Goal: Task Accomplishment & Management: Complete application form

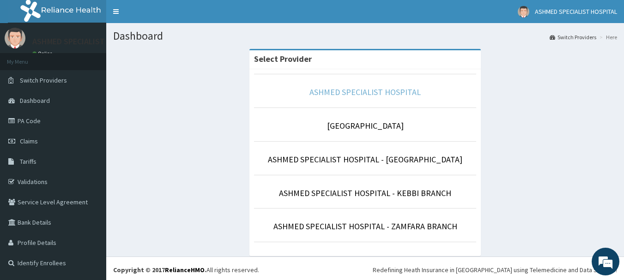
click at [376, 93] on link "ASHMED SPECIALIST HOSPITAL" at bounding box center [365, 92] width 111 height 11
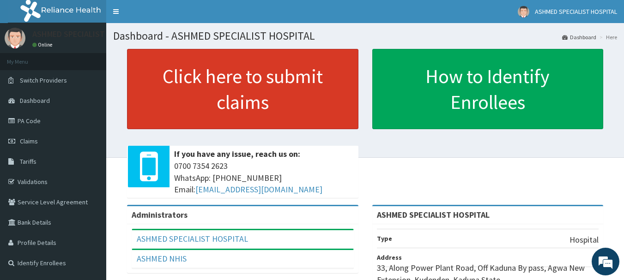
click at [186, 70] on link "Click here to submit claims" at bounding box center [242, 89] width 231 height 80
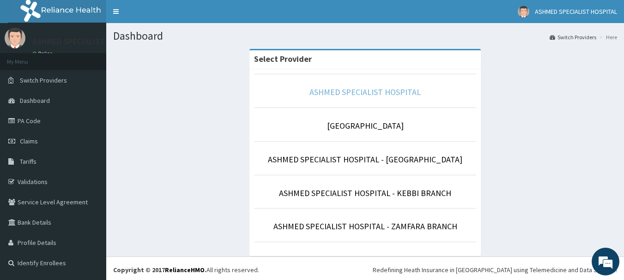
click at [361, 92] on link "ASHMED SPECIALIST HOSPITAL" at bounding box center [365, 92] width 111 height 11
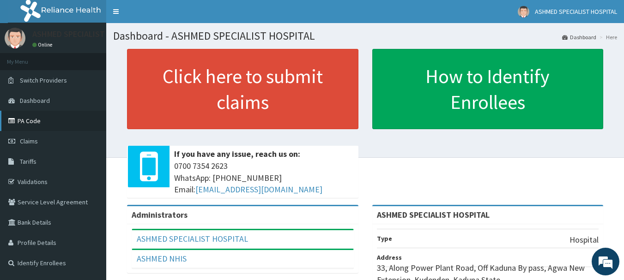
click at [61, 126] on link "PA Code" at bounding box center [53, 121] width 106 height 20
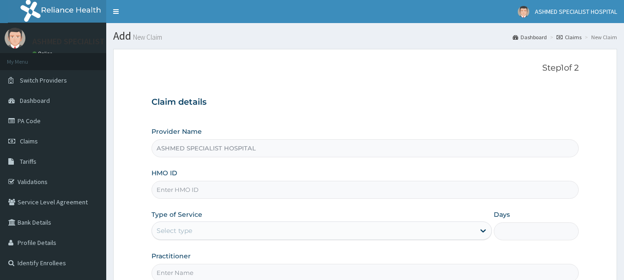
type input "ASHMED SPECIALIST HOSPITAL"
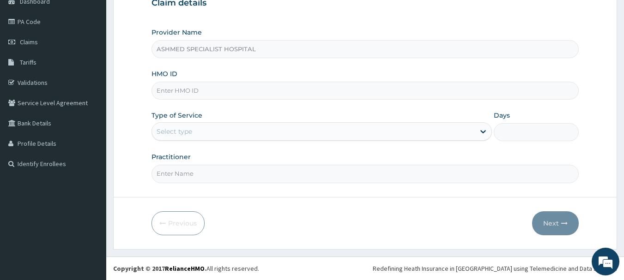
click at [176, 90] on input "HMO ID" at bounding box center [366, 91] width 428 height 18
paste input "pfm/10184/d"
type input "pfm/10184/d"
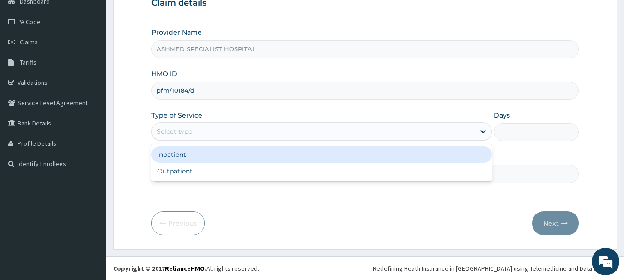
click at [165, 130] on div "Select type" at bounding box center [175, 131] width 36 height 9
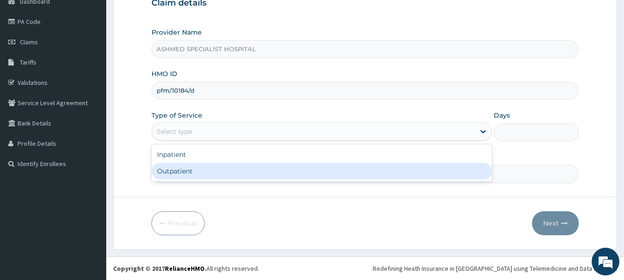
click at [164, 169] on div "Outpatient" at bounding box center [322, 171] width 340 height 17
type input "1"
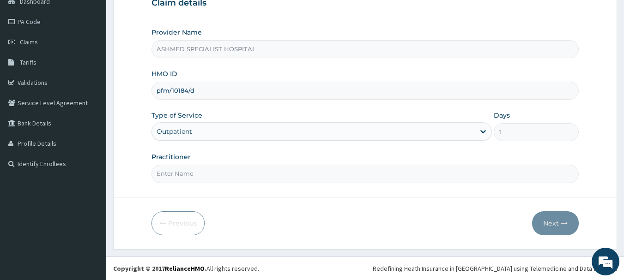
click at [164, 176] on input "Practitioner" at bounding box center [366, 174] width 428 height 18
type input "DR. THOMPSON ODESA"
click at [547, 218] on button "Next" at bounding box center [555, 224] width 47 height 24
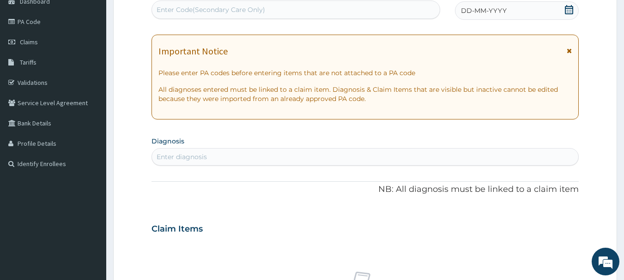
click at [254, 8] on div "Enter Code(Secondary Care Only)" at bounding box center [211, 9] width 109 height 9
paste input "PA/8F8C31"
type input "PA/8F8C31"
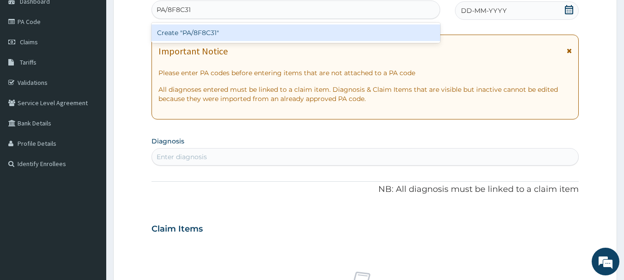
click at [221, 31] on div "Create "PA/8F8C31"" at bounding box center [296, 32] width 289 height 17
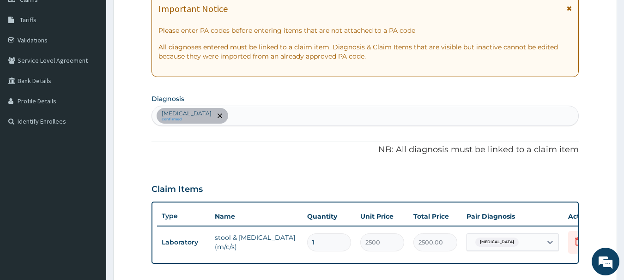
scroll to position [145, 0]
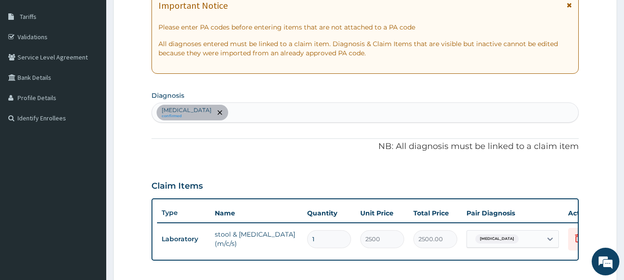
click at [274, 119] on div "Adenoviral enteritis confirmed" at bounding box center [365, 112] width 427 height 19
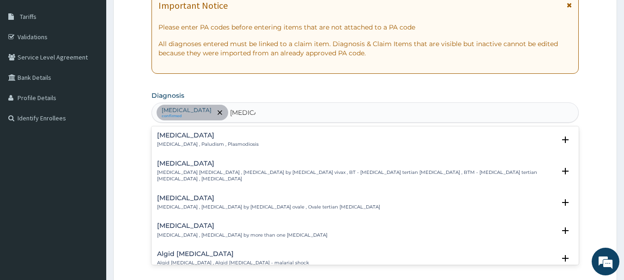
scroll to position [18, 0]
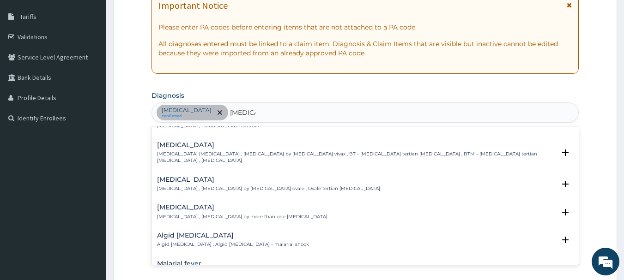
type input "malaria"
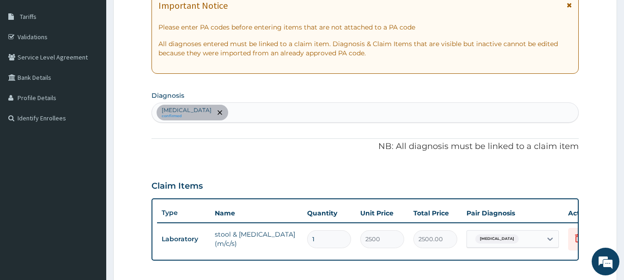
click at [271, 114] on div "Adenoviral enteritis confirmed" at bounding box center [365, 112] width 427 height 19
type input "malaria"
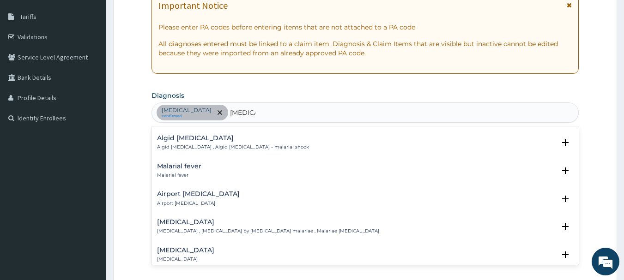
scroll to position [129, 0]
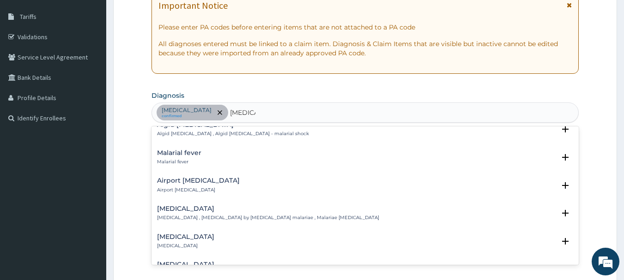
click at [187, 150] on h4 "Malarial fever" at bounding box center [179, 153] width 44 height 7
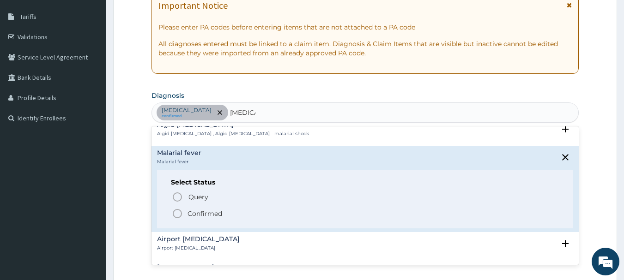
click at [178, 210] on icon "status option filled" at bounding box center [177, 213] width 11 height 11
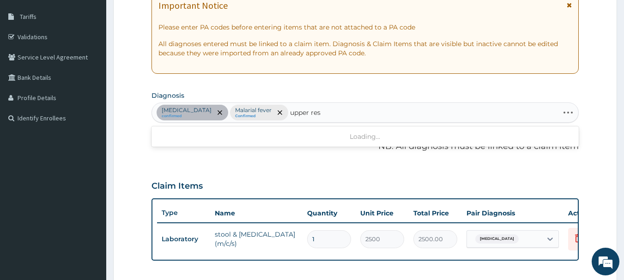
type input "upper resp"
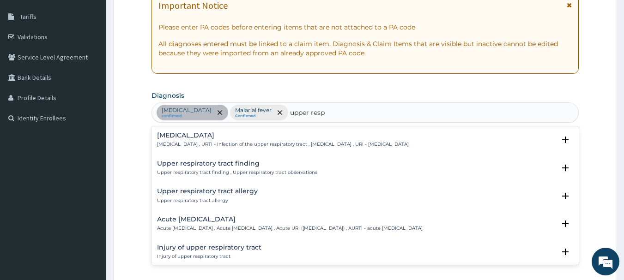
click at [184, 134] on h4 "Upper respiratory infection" at bounding box center [283, 135] width 252 height 7
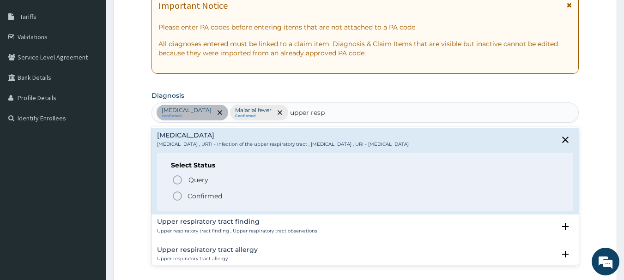
click at [177, 198] on icon "status option filled" at bounding box center [177, 196] width 11 height 11
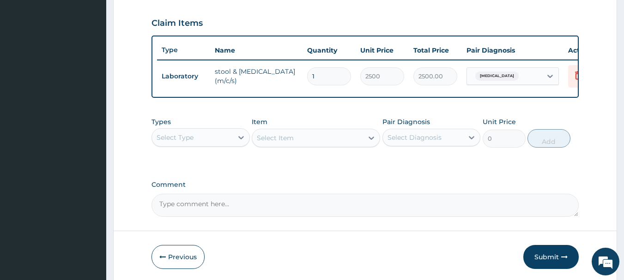
scroll to position [312, 0]
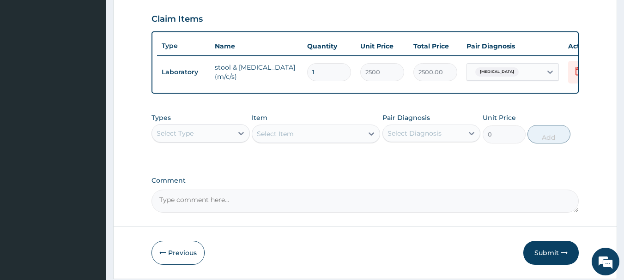
click at [230, 140] on div "Select Type" at bounding box center [192, 133] width 81 height 15
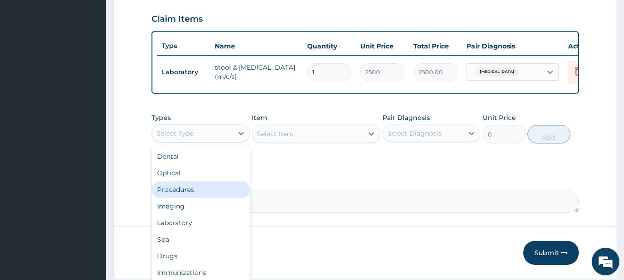
click at [195, 195] on div "Procedures" at bounding box center [201, 190] width 98 height 17
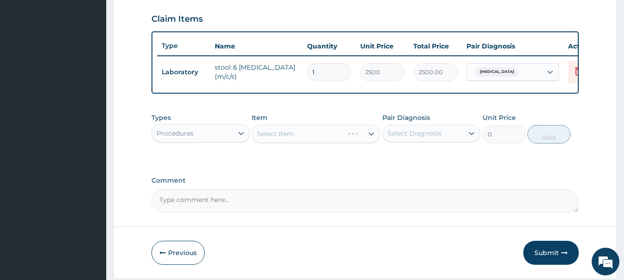
click at [312, 143] on div "Select Item" at bounding box center [316, 134] width 128 height 18
click at [348, 143] on div "Select Item" at bounding box center [316, 134] width 128 height 18
click at [371, 141] on div "Select Item" at bounding box center [316, 134] width 128 height 18
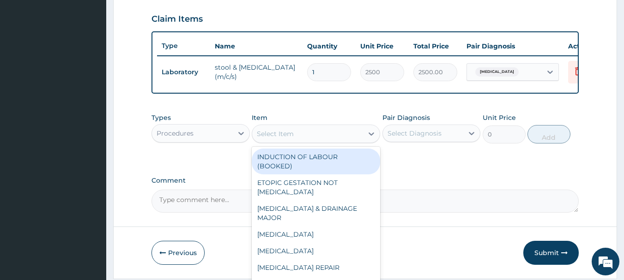
click at [371, 136] on icon at bounding box center [372, 134] width 6 height 3
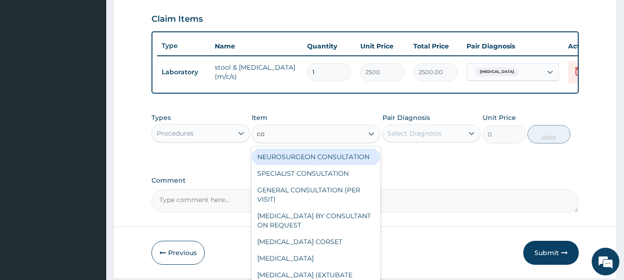
type input "con"
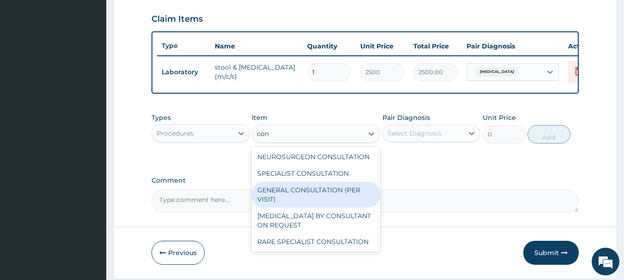
click at [319, 197] on div "GENERAL CONSULTATION (PER VISIT)" at bounding box center [316, 195] width 128 height 26
type input "2000"
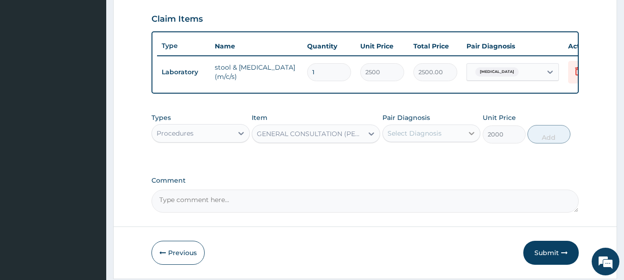
click at [470, 138] on icon at bounding box center [471, 133] width 9 height 9
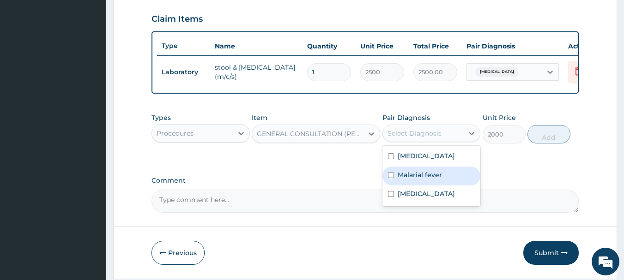
click at [406, 180] on label "Malarial fever" at bounding box center [420, 174] width 44 height 9
checkbox input "true"
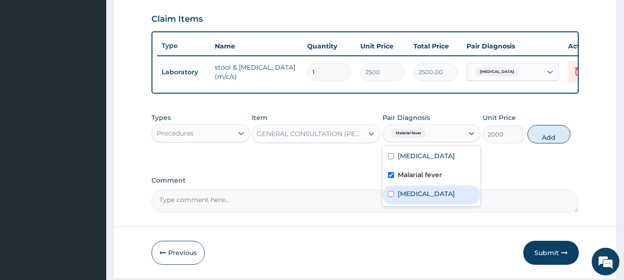
click at [404, 199] on label "Upper respiratory infection" at bounding box center [426, 193] width 57 height 9
checkbox input "true"
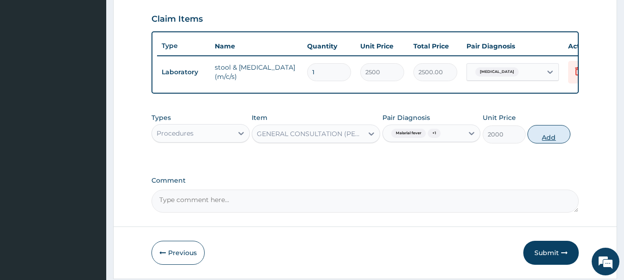
click at [541, 139] on button "Add" at bounding box center [549, 134] width 43 height 18
type input "0"
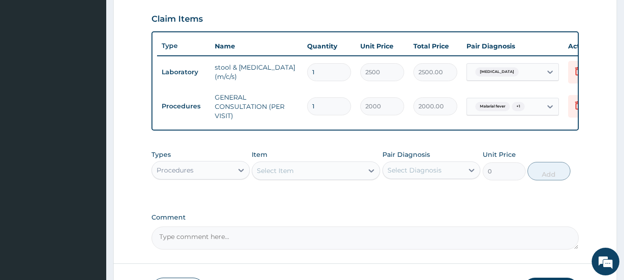
click at [200, 175] on div "Procedures" at bounding box center [192, 170] width 81 height 15
click at [221, 178] on div "Procedures" at bounding box center [192, 170] width 81 height 15
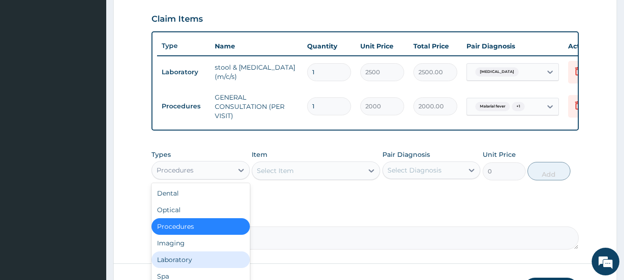
click at [168, 268] on div "Laboratory" at bounding box center [201, 260] width 98 height 17
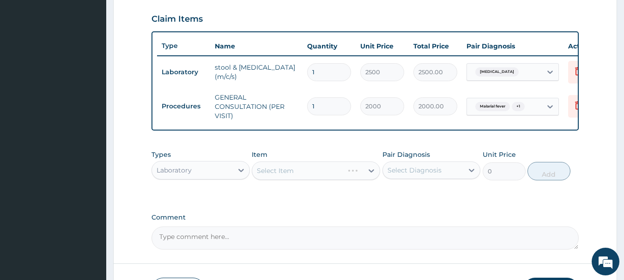
click at [365, 173] on div "Select Item" at bounding box center [316, 171] width 128 height 18
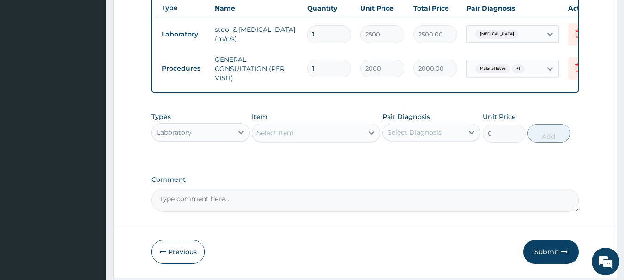
scroll to position [368, 0]
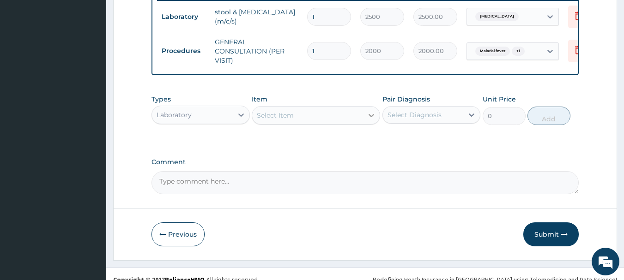
click at [366, 124] on div at bounding box center [371, 115] width 17 height 17
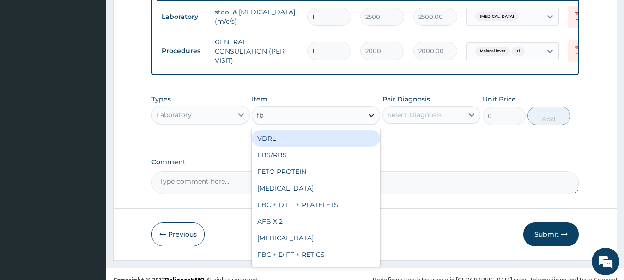
type input "fbc"
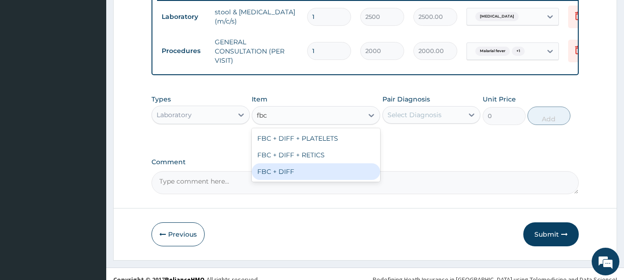
click at [346, 174] on div "FBC + DIFF" at bounding box center [316, 172] width 128 height 17
type input "2000"
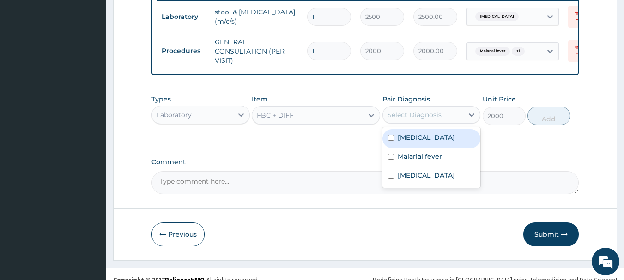
click at [454, 122] on div "Select Diagnosis" at bounding box center [423, 115] width 81 height 15
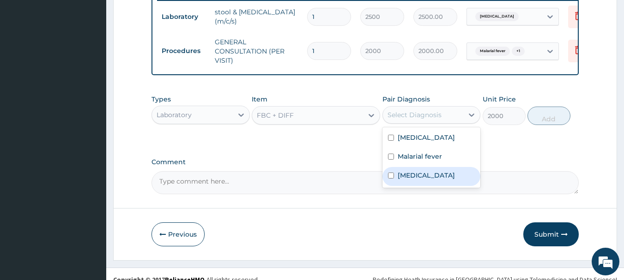
click at [430, 180] on label "Upper respiratory infection" at bounding box center [426, 175] width 57 height 9
checkbox input "true"
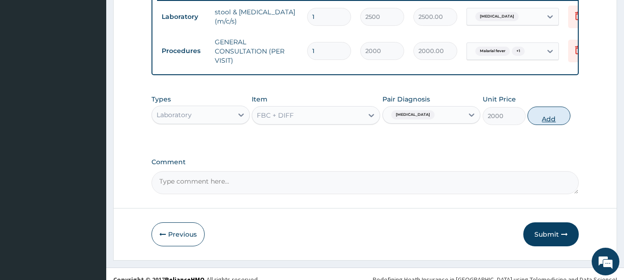
click at [541, 123] on button "Add" at bounding box center [549, 116] width 43 height 18
type input "0"
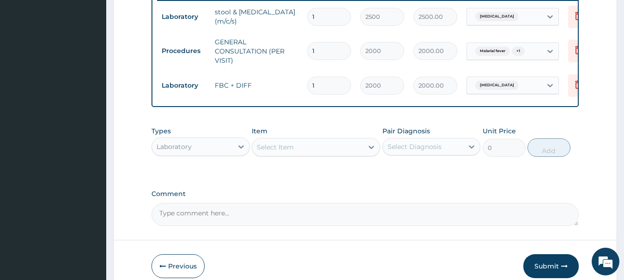
click at [345, 152] on div "Select Item" at bounding box center [307, 147] width 111 height 15
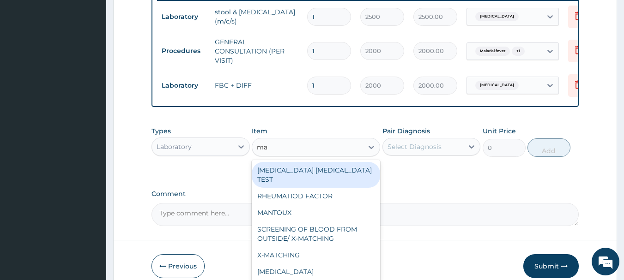
type input "mal"
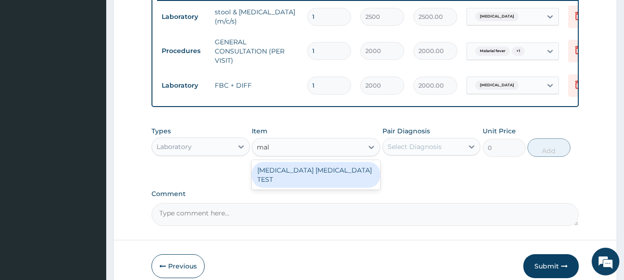
click at [333, 182] on div "MALARIA PARASITE TEST" at bounding box center [316, 175] width 128 height 26
type input "1000"
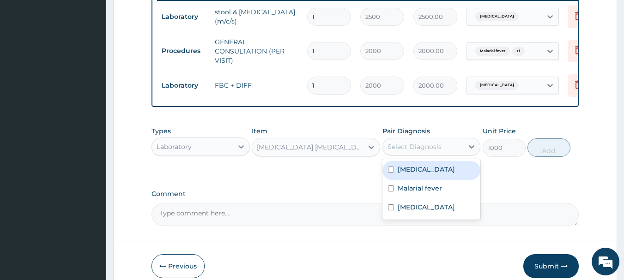
click at [432, 152] on div "Select Diagnosis" at bounding box center [415, 146] width 54 height 9
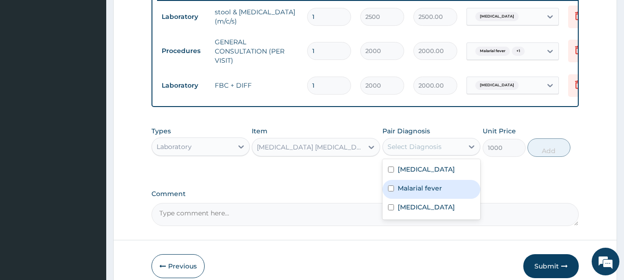
click at [416, 191] on label "Malarial fever" at bounding box center [420, 188] width 44 height 9
checkbox input "true"
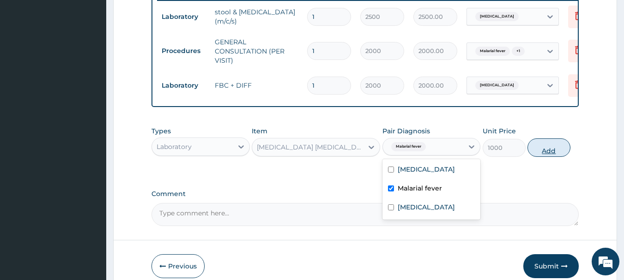
click at [543, 157] on button "Add" at bounding box center [549, 148] width 43 height 18
type input "0"
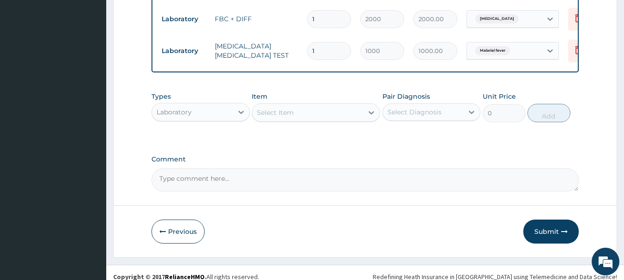
scroll to position [450, 0]
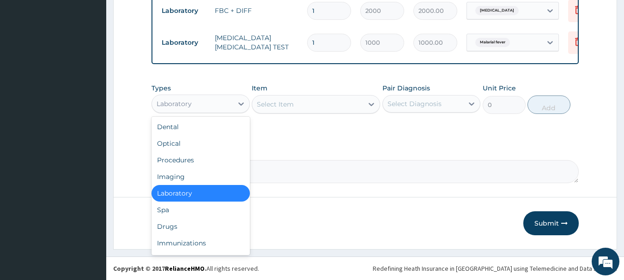
click at [227, 96] on div "Laboratory" at bounding box center [201, 104] width 98 height 18
click at [171, 225] on div "Drugs" at bounding box center [201, 227] width 98 height 17
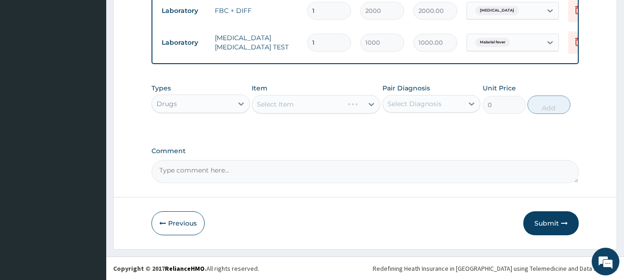
click at [322, 98] on div "Select Item" at bounding box center [316, 104] width 128 height 18
click at [340, 105] on div "Select Item" at bounding box center [307, 104] width 111 height 15
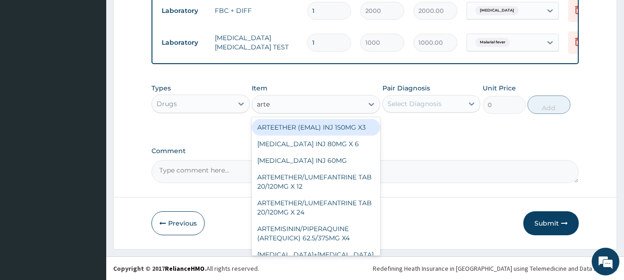
type input "artem"
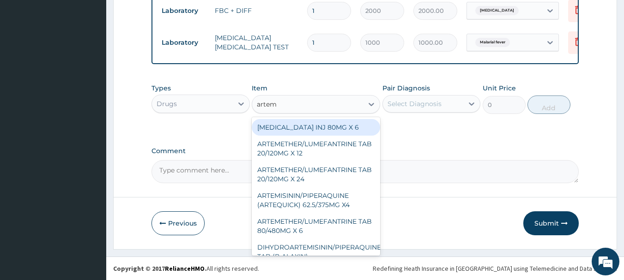
click at [329, 129] on div "ARTEMETHER INJ 80MG X 6" at bounding box center [316, 127] width 128 height 17
type input "300"
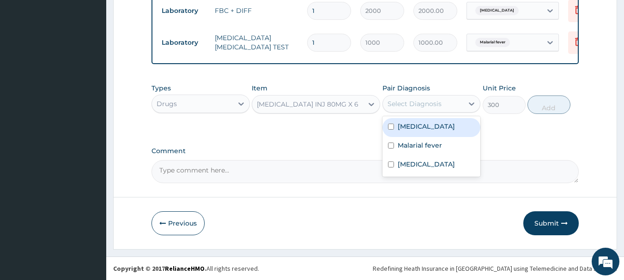
click at [437, 99] on div "Select Diagnosis" at bounding box center [415, 103] width 54 height 9
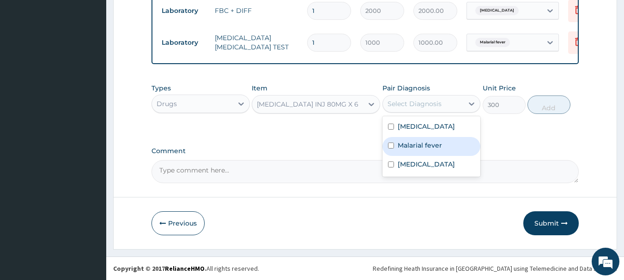
click at [425, 146] on label "Malarial fever" at bounding box center [420, 145] width 44 height 9
checkbox input "true"
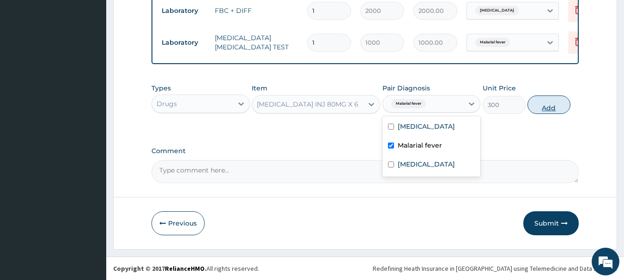
click at [538, 103] on button "Add" at bounding box center [549, 105] width 43 height 18
type input "0"
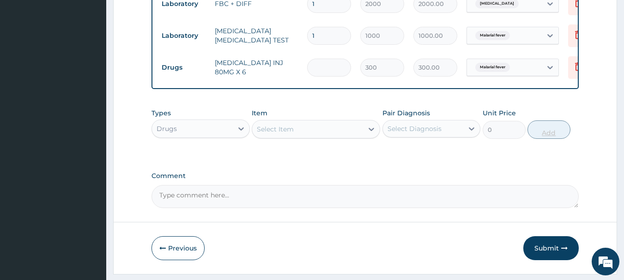
type input "0.00"
type input "6"
type input "1800.00"
type input "6"
click at [365, 137] on div at bounding box center [371, 129] width 17 height 17
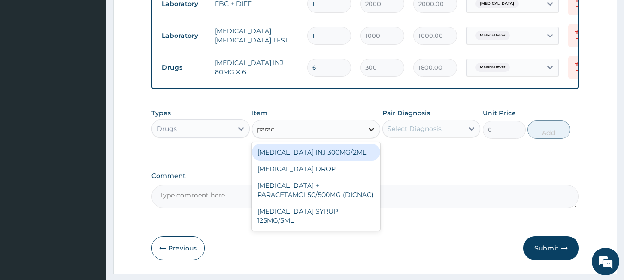
type input "parace"
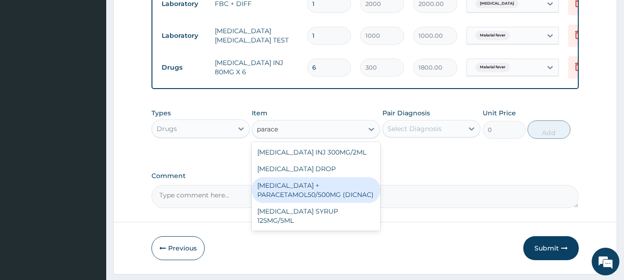
click at [367, 196] on div "DICLOFENAC + PARACETAMOL50/500MG (DICNAC)" at bounding box center [316, 190] width 128 height 26
type input "40"
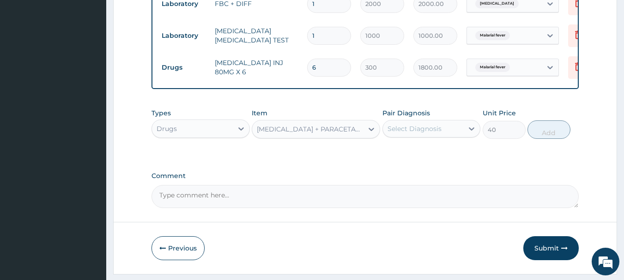
click at [448, 133] on div "Select Diagnosis" at bounding box center [423, 129] width 81 height 15
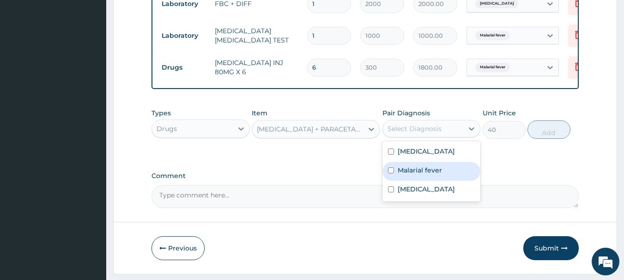
click at [430, 175] on label "Malarial fever" at bounding box center [420, 170] width 44 height 9
checkbox input "true"
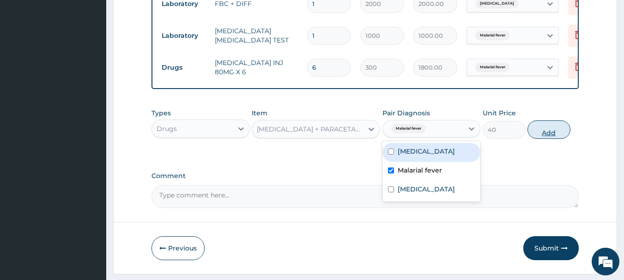
click at [535, 130] on button "Add" at bounding box center [549, 130] width 43 height 18
type input "0"
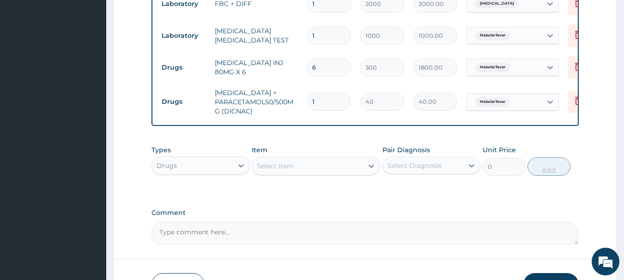
type input "18"
type input "720.00"
type input "18"
click at [359, 173] on div "Select Item" at bounding box center [307, 166] width 111 height 15
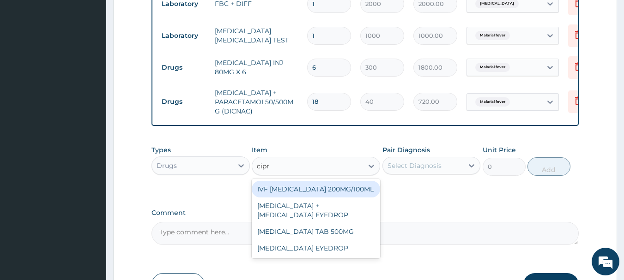
type input "cipro"
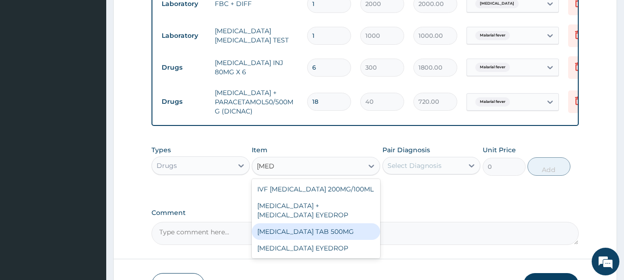
click at [322, 237] on div "CIPROFLOXACIN TAB 500MG" at bounding box center [316, 232] width 128 height 17
type input "50"
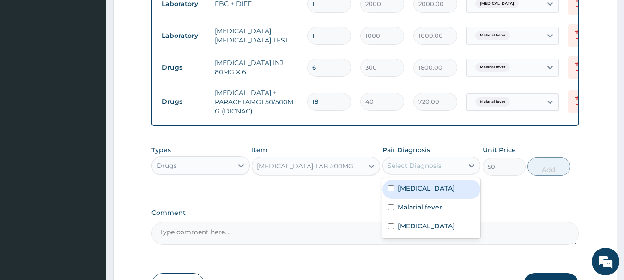
click at [429, 170] on div "Select Diagnosis" at bounding box center [415, 165] width 54 height 9
click at [423, 191] on label "Adenoviral enteritis" at bounding box center [426, 188] width 57 height 9
checkbox input "true"
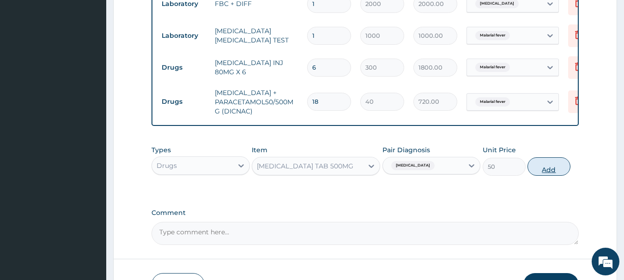
click at [547, 170] on button "Add" at bounding box center [549, 167] width 43 height 18
type input "0"
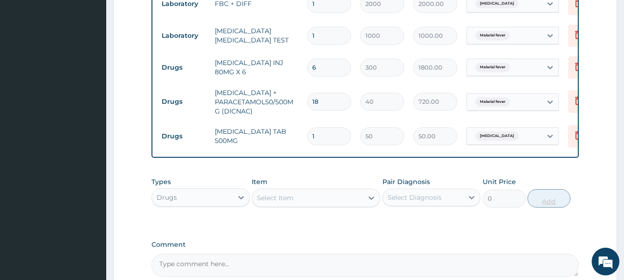
type input "10"
type input "500.00"
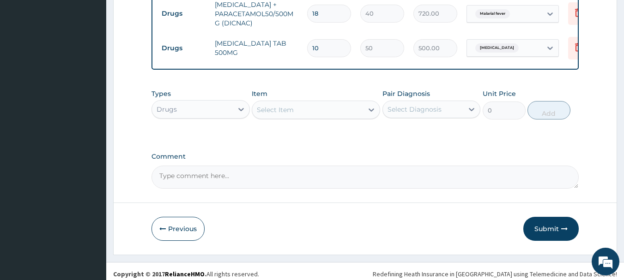
scroll to position [550, 0]
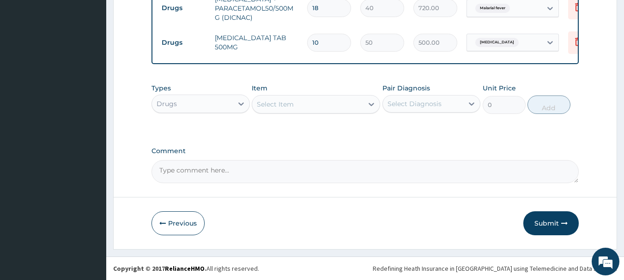
type input "10"
click at [342, 104] on div "Select Item" at bounding box center [307, 104] width 111 height 15
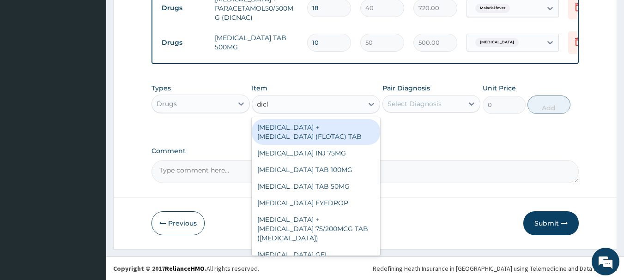
type input "diclo"
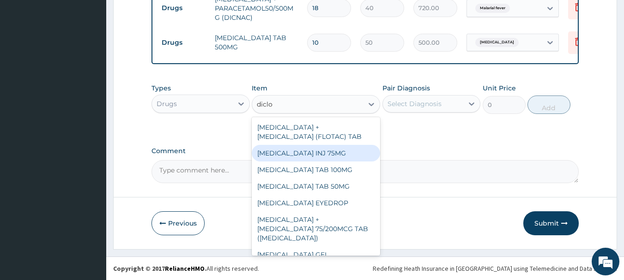
click at [303, 155] on div "DICLOFENAC INJ 75MG" at bounding box center [316, 153] width 128 height 17
type input "200"
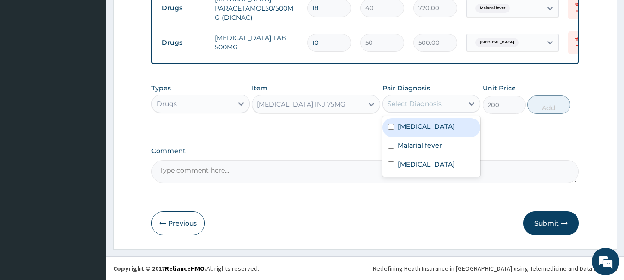
click at [429, 98] on div "Select Diagnosis" at bounding box center [423, 104] width 81 height 15
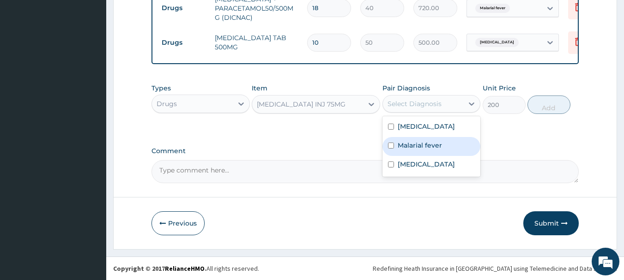
click at [414, 141] on label "Malarial fever" at bounding box center [420, 145] width 44 height 9
checkbox input "true"
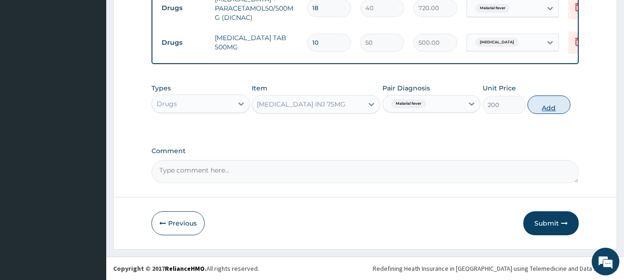
click at [540, 102] on button "Add" at bounding box center [549, 105] width 43 height 18
type input "0"
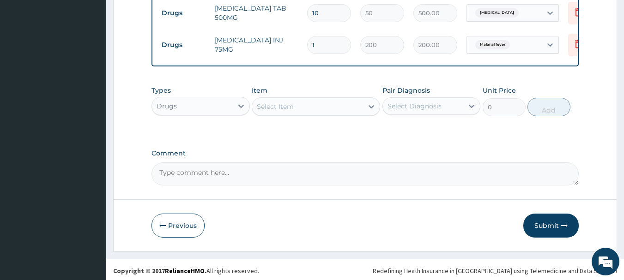
scroll to position [582, 0]
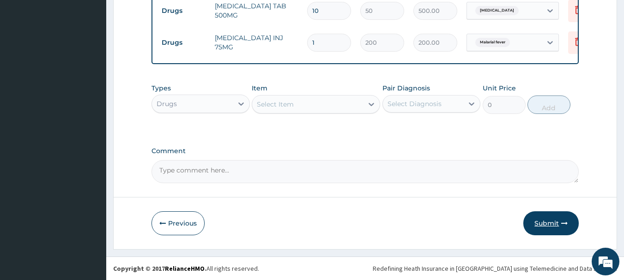
click at [546, 217] on button "Submit" at bounding box center [550, 224] width 55 height 24
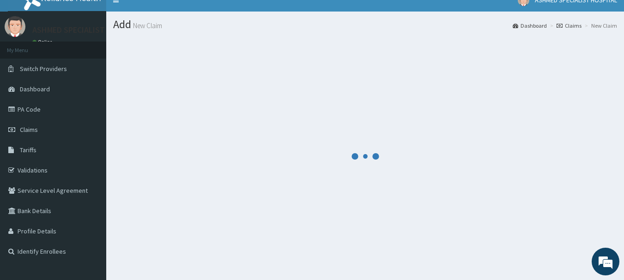
scroll to position [0, 0]
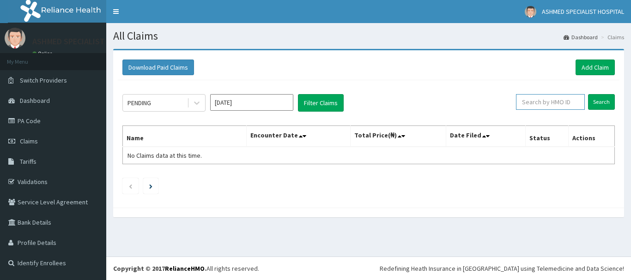
click at [541, 105] on input "text" at bounding box center [550, 102] width 69 height 16
paste input "pfm/10184/d"
type input "pfm/10184/d"
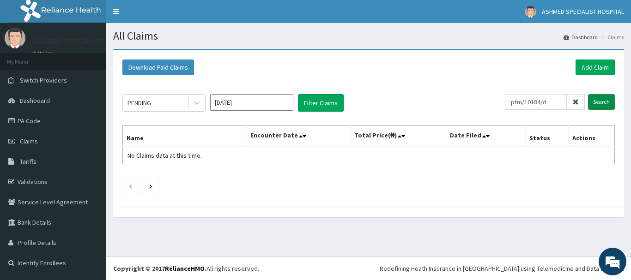
click at [603, 98] on input "Search" at bounding box center [601, 102] width 27 height 16
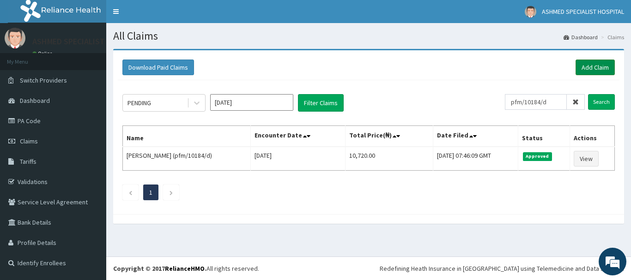
click at [584, 66] on link "Add Claim" at bounding box center [595, 68] width 39 height 16
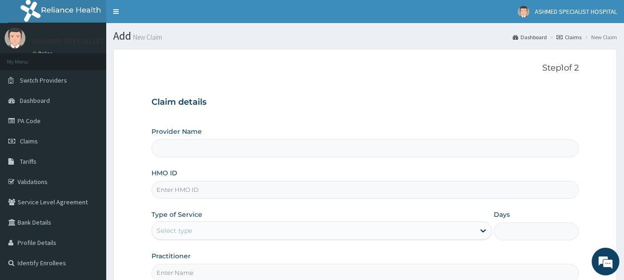
click at [169, 189] on input "HMO ID" at bounding box center [366, 190] width 428 height 18
paste input "fcc/12784/a"
type input "fcc/12784/a"
click at [164, 230] on div "Select type" at bounding box center [175, 230] width 36 height 9
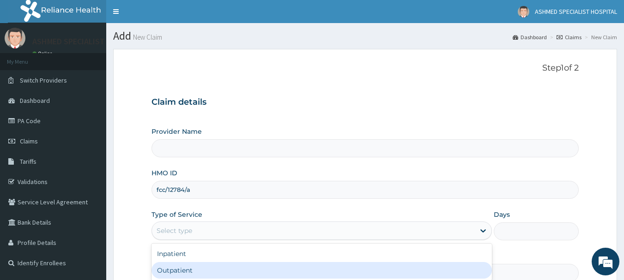
click at [164, 270] on div "Outpatient" at bounding box center [322, 270] width 340 height 17
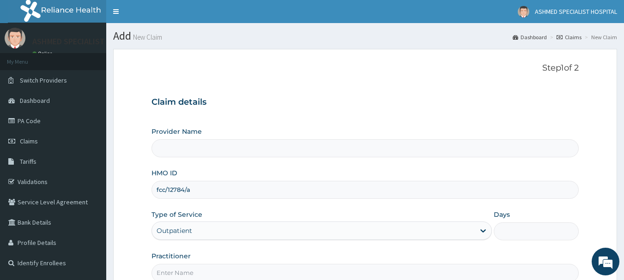
type input "1"
type input "ASHMED SPECIALIST HOSPITAL"
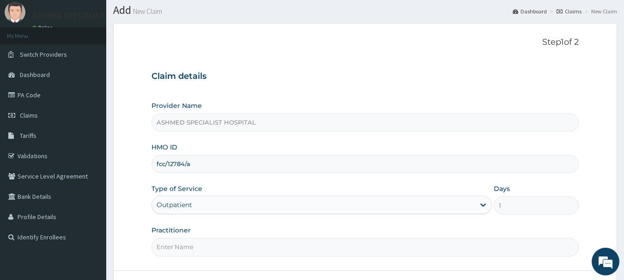
scroll to position [99, 0]
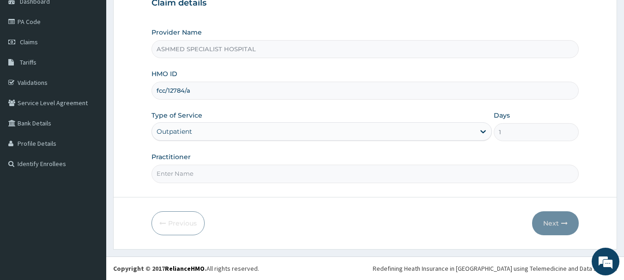
click at [167, 174] on input "Practitioner" at bounding box center [366, 174] width 428 height 18
type input "[PERSON_NAME][DATE]"
click at [547, 221] on button "Next" at bounding box center [555, 224] width 47 height 24
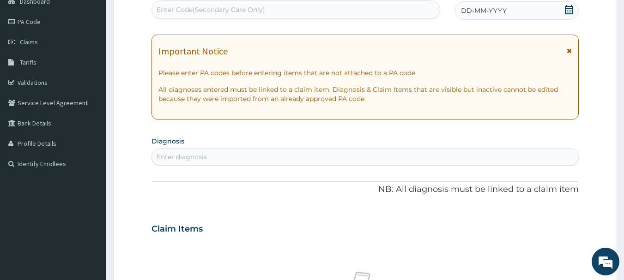
scroll to position [0, 0]
click at [190, 10] on div "Enter Code(Secondary Care Only)" at bounding box center [211, 9] width 109 height 9
paste input "PA/CE7F11"
type input "PA/CE7F11"
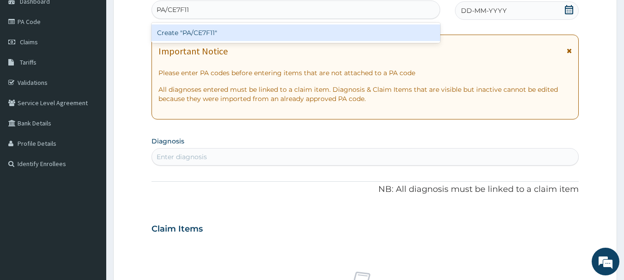
click at [193, 33] on div "Create "PA/CE7F11"" at bounding box center [296, 32] width 289 height 17
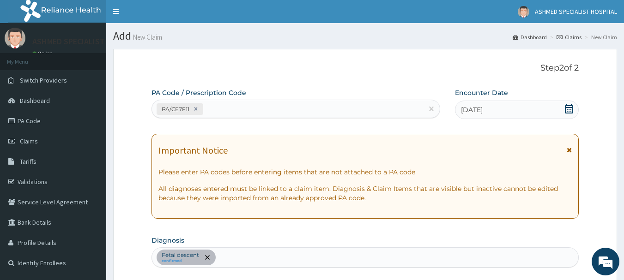
click at [259, 110] on div "PA/CE7F11" at bounding box center [288, 109] width 272 height 15
paste input "PA/0B2B26"
type input "PA/0B2B26"
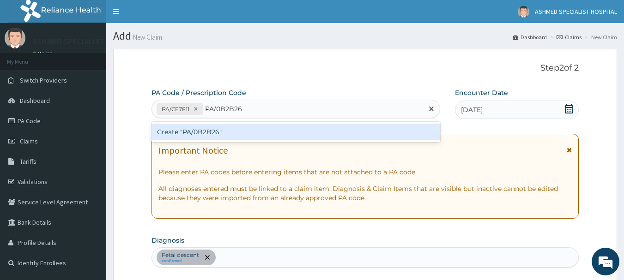
click at [215, 134] on div "Create "PA/0B2B26"" at bounding box center [296, 132] width 289 height 17
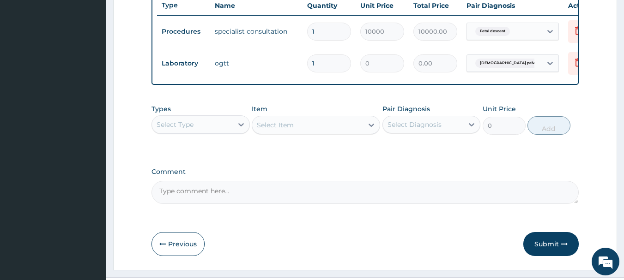
scroll to position [422, 0]
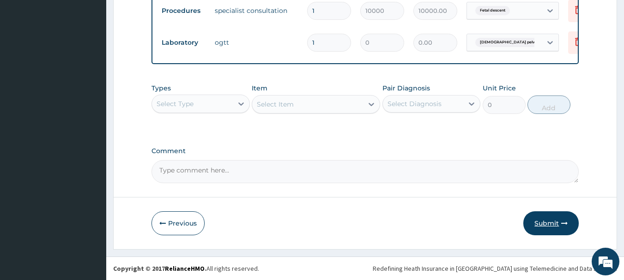
click at [548, 221] on button "Submit" at bounding box center [550, 224] width 55 height 24
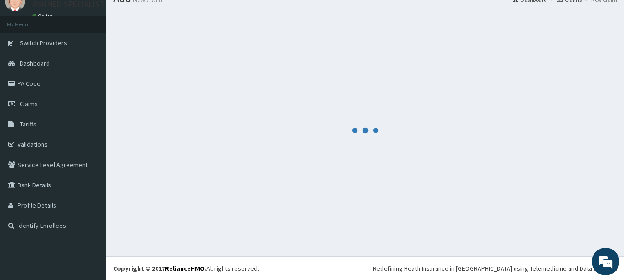
scroll to position [37, 0]
click at [548, 221] on div at bounding box center [365, 131] width 504 height 238
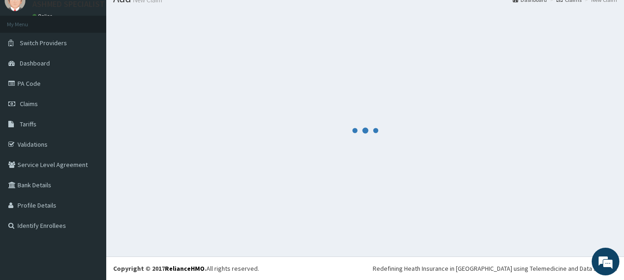
click at [548, 221] on div at bounding box center [365, 131] width 504 height 238
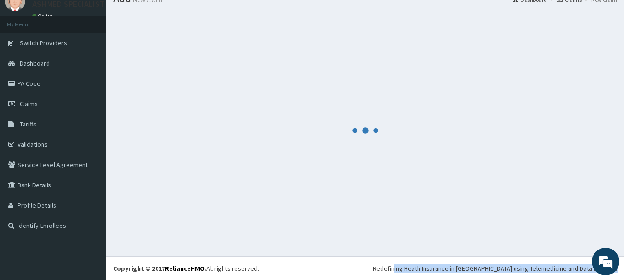
click at [548, 221] on div at bounding box center [365, 131] width 504 height 238
drag, startPoint x: 548, startPoint y: 221, endPoint x: 555, endPoint y: 238, distance: 18.3
click at [555, 238] on div at bounding box center [365, 131] width 504 height 238
